Goal: Task Accomplishment & Management: Use online tool/utility

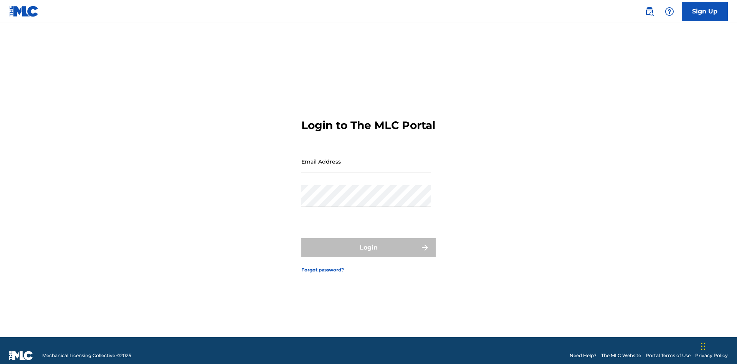
scroll to position [10, 0]
click at [366, 158] on input "Email Address" at bounding box center [366, 161] width 130 height 22
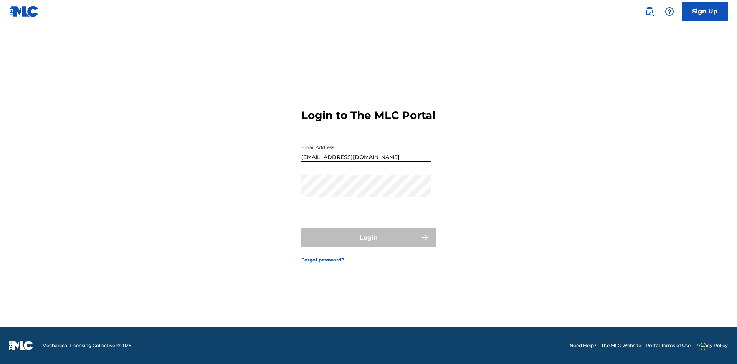
type input "Duke.McTesterson@gmail.com"
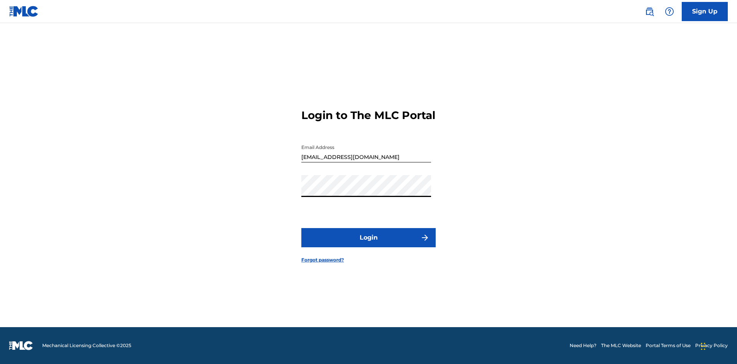
click at [369, 244] on button "Login" at bounding box center [368, 237] width 134 height 19
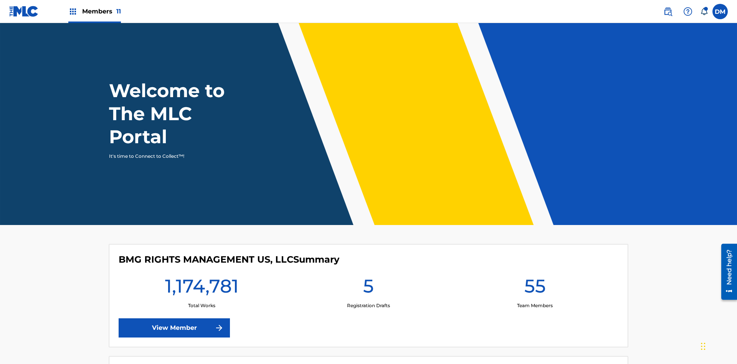
click at [94, 11] on span "Members 11" at bounding box center [101, 11] width 39 height 9
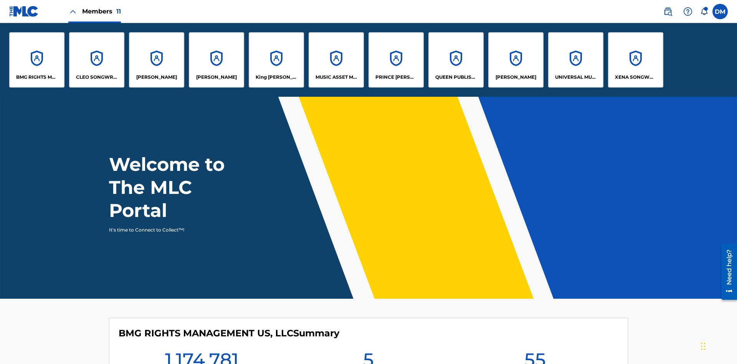
click at [276, 77] on p "King McTesterson" at bounding box center [277, 77] width 42 height 7
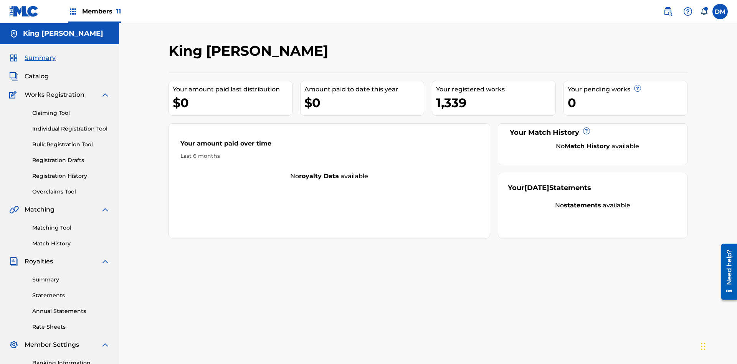
click at [71, 109] on link "Claiming Tool" at bounding box center [71, 113] width 78 height 8
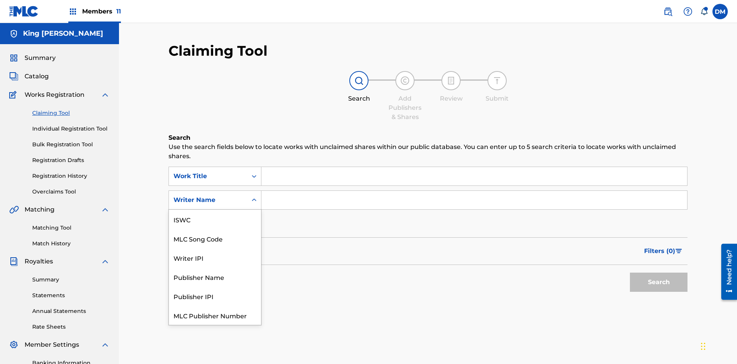
click at [215, 229] on div "MLC Song Code" at bounding box center [215, 238] width 92 height 19
click at [474, 167] on input "Search Form" at bounding box center [474, 176] width 426 height 18
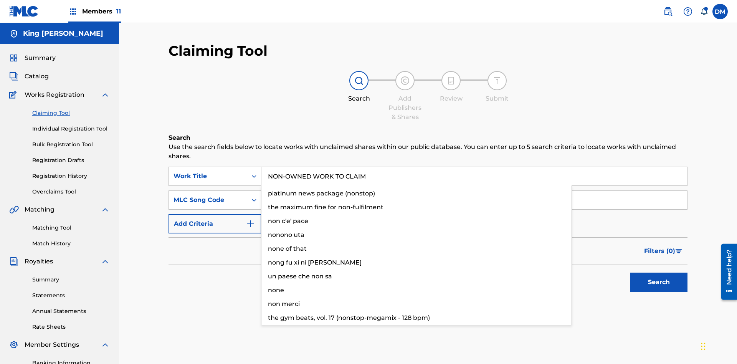
type input "NON-OWNED WORK TO CLAIM"
click at [474, 191] on input "Search Form" at bounding box center [474, 200] width 426 height 18
type input "RB0ZQR"
click at [659, 273] on button "Search" at bounding box center [659, 282] width 58 height 19
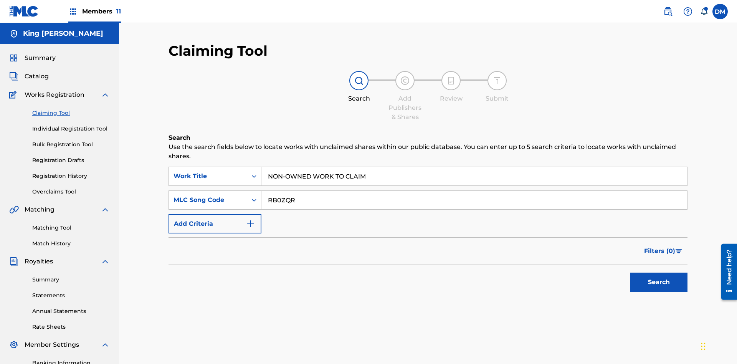
scroll to position [112, 0]
